Goal: Task Accomplishment & Management: Manage account settings

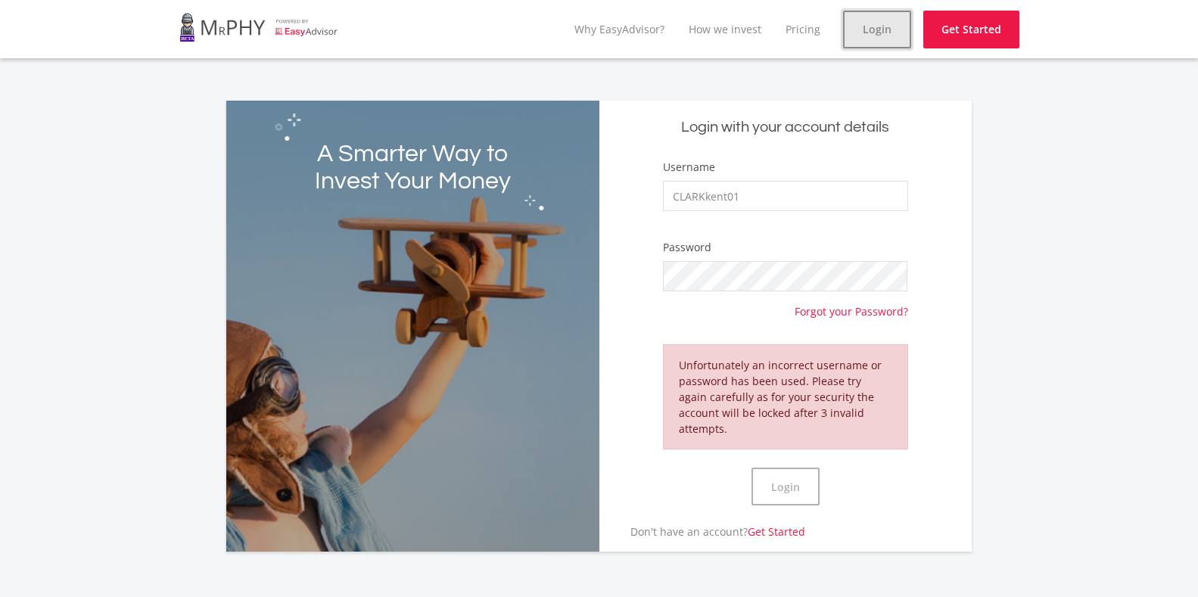
click at [884, 30] on link "Login" at bounding box center [877, 30] width 68 height 38
click at [770, 183] on input "CLARKkent01" at bounding box center [785, 196] width 245 height 30
click at [875, 27] on link "Login" at bounding box center [877, 30] width 68 height 38
click at [863, 26] on link "Login" at bounding box center [877, 30] width 68 height 38
click at [80, 2] on ee-navigation "menu Why EasyAdvisor? How we invest Pricing Login Get Started" at bounding box center [599, 29] width 1198 height 58
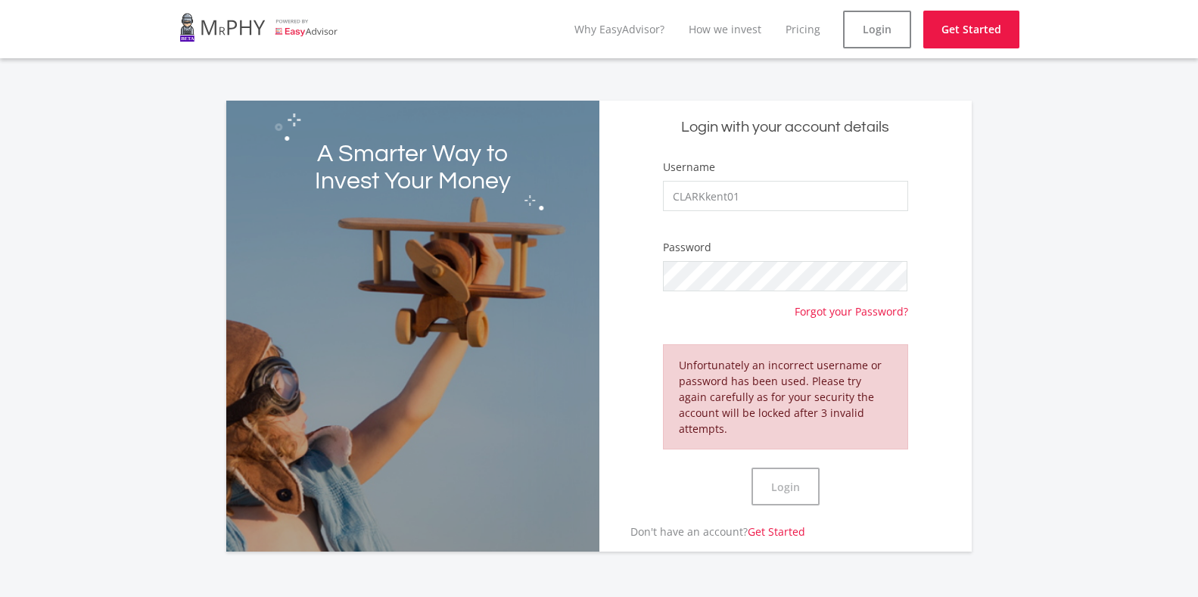
click at [229, 27] on link at bounding box center [258, 27] width 159 height 42
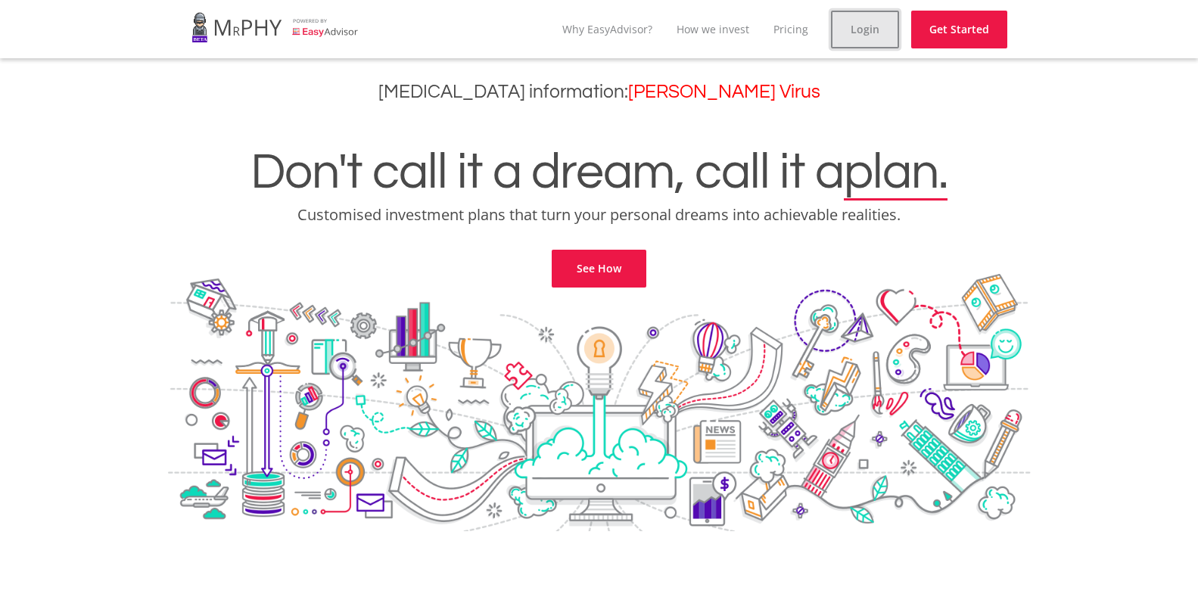
click at [860, 33] on link "Login" at bounding box center [865, 30] width 68 height 38
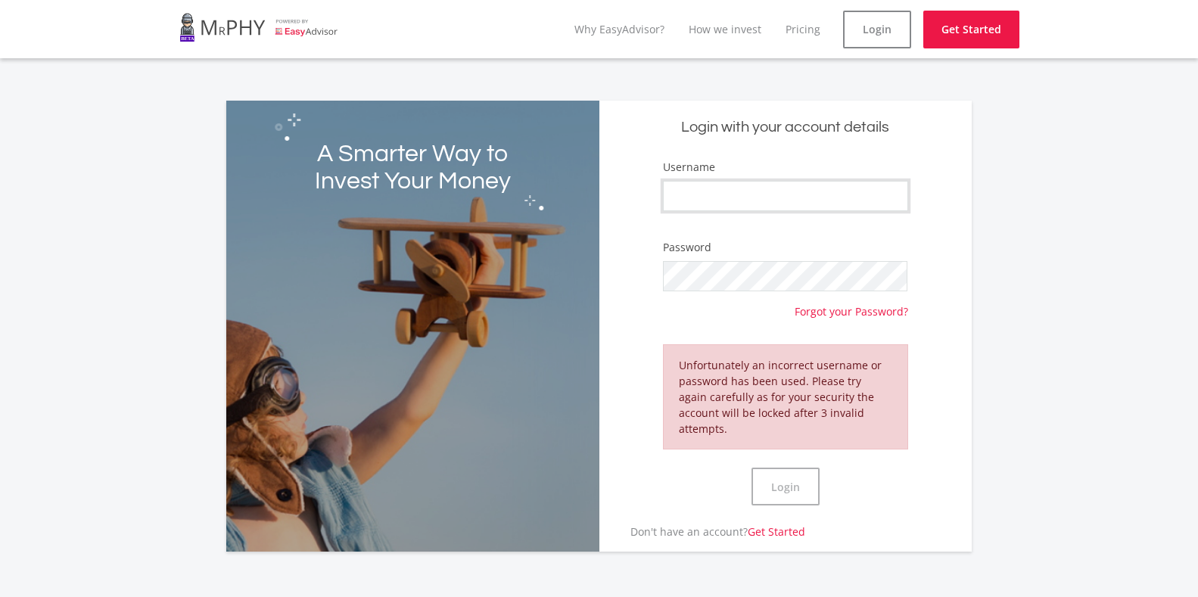
click at [721, 195] on input "Username" at bounding box center [785, 196] width 245 height 30
type input "CLARKkent01"
click at [751, 468] on button "Login" at bounding box center [785, 487] width 68 height 38
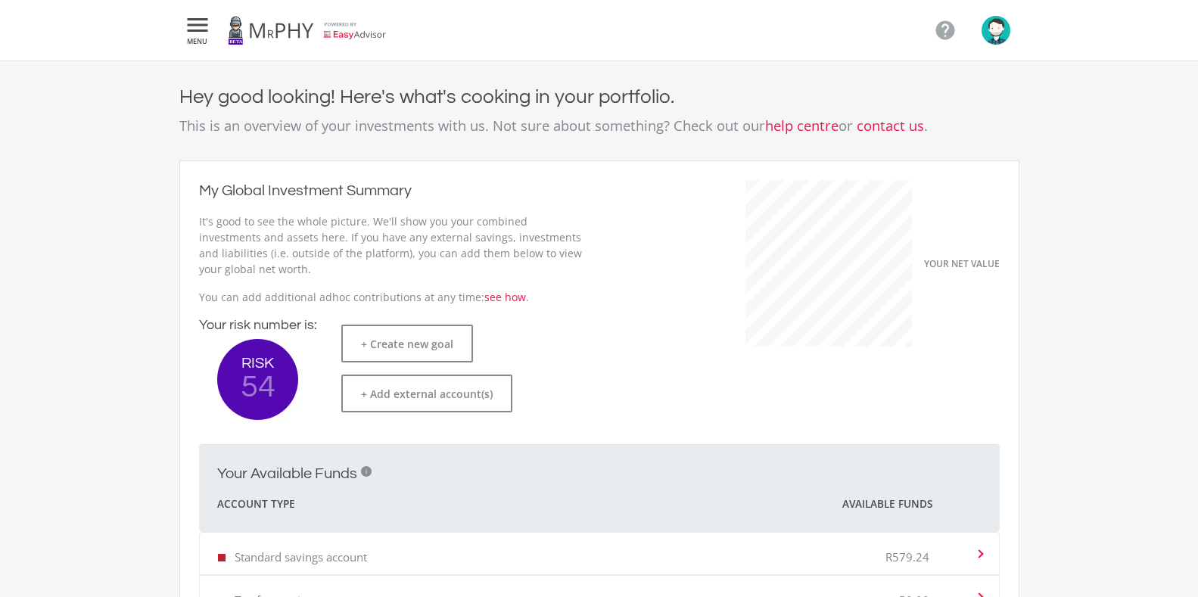
scroll to position [240, 415]
